Goal: Transaction & Acquisition: Book appointment/travel/reservation

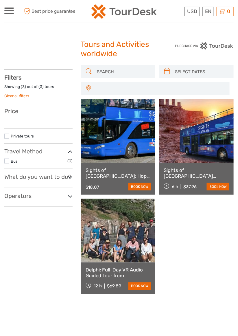
select select
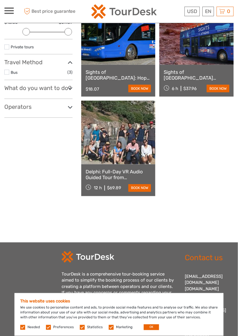
scroll to position [121, 0]
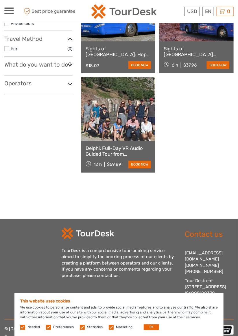
click at [109, 330] on label at bounding box center [111, 327] width 5 height 5
click at [0, 0] on input "checkbox" at bounding box center [0, 0] width 0 height 0
click at [83, 330] on label at bounding box center [82, 327] width 5 height 5
click at [0, 0] on input "checkbox" at bounding box center [0, 0] width 0 height 0
click at [48, 330] on label at bounding box center [48, 327] width 5 height 5
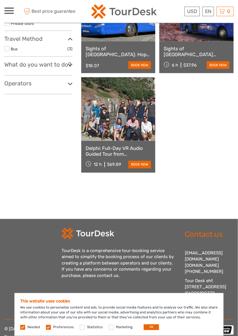
click at [0, 0] on input "checkbox" at bounding box center [0, 0] width 0 height 0
click at [17, 335] on div "This website uses cookies We use cookies to personalise content and ads, to pro…" at bounding box center [118, 314] width 209 height 43
click at [22, 330] on div "Needed Preferences Statistics Marketing OK" at bounding box center [90, 327] width 140 height 6
click at [150, 330] on button "OK" at bounding box center [151, 327] width 15 height 6
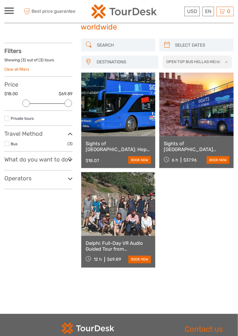
scroll to position [0, 0]
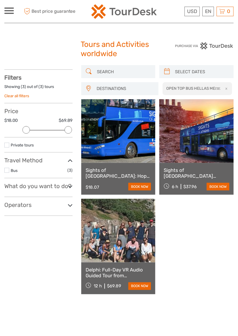
click at [214, 143] on link at bounding box center [196, 131] width 74 height 64
click at [119, 141] on link at bounding box center [118, 131] width 74 height 64
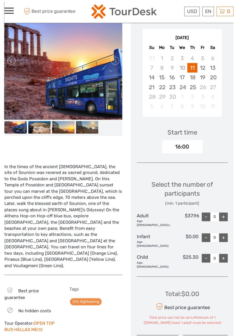
scroll to position [106, 0]
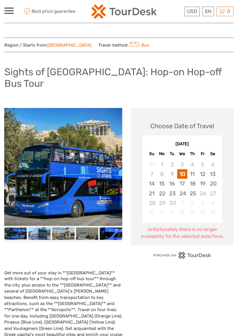
click at [183, 188] on div "24" at bounding box center [182, 193] width 10 height 10
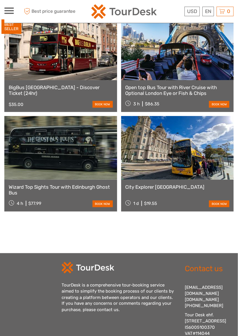
scroll to position [542, 0]
